Goal: Navigation & Orientation: Understand site structure

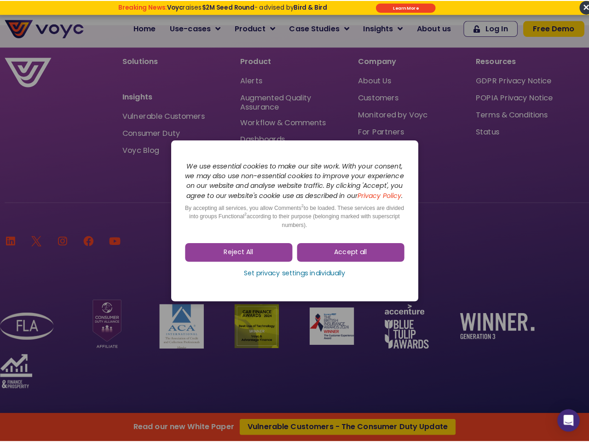
scroll to position [6305, 0]
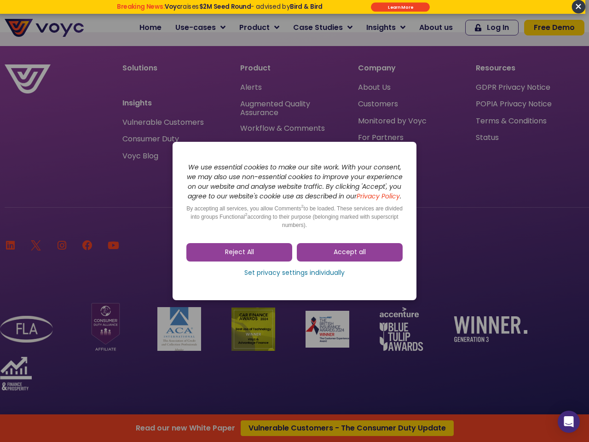
click at [350, 257] on span "Accept all" at bounding box center [350, 252] width 32 height 9
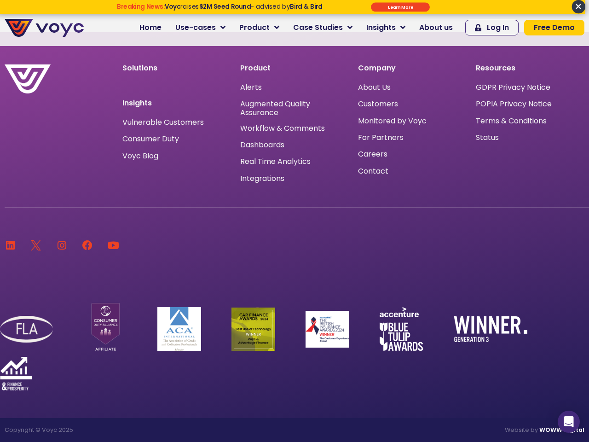
click at [295, 278] on div at bounding box center [292, 332] width 585 height 116
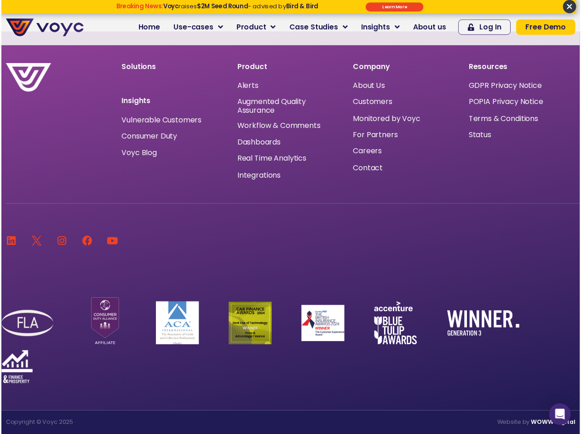
scroll to position [6284, 0]
